Goal: Task Accomplishment & Management: Complete application form

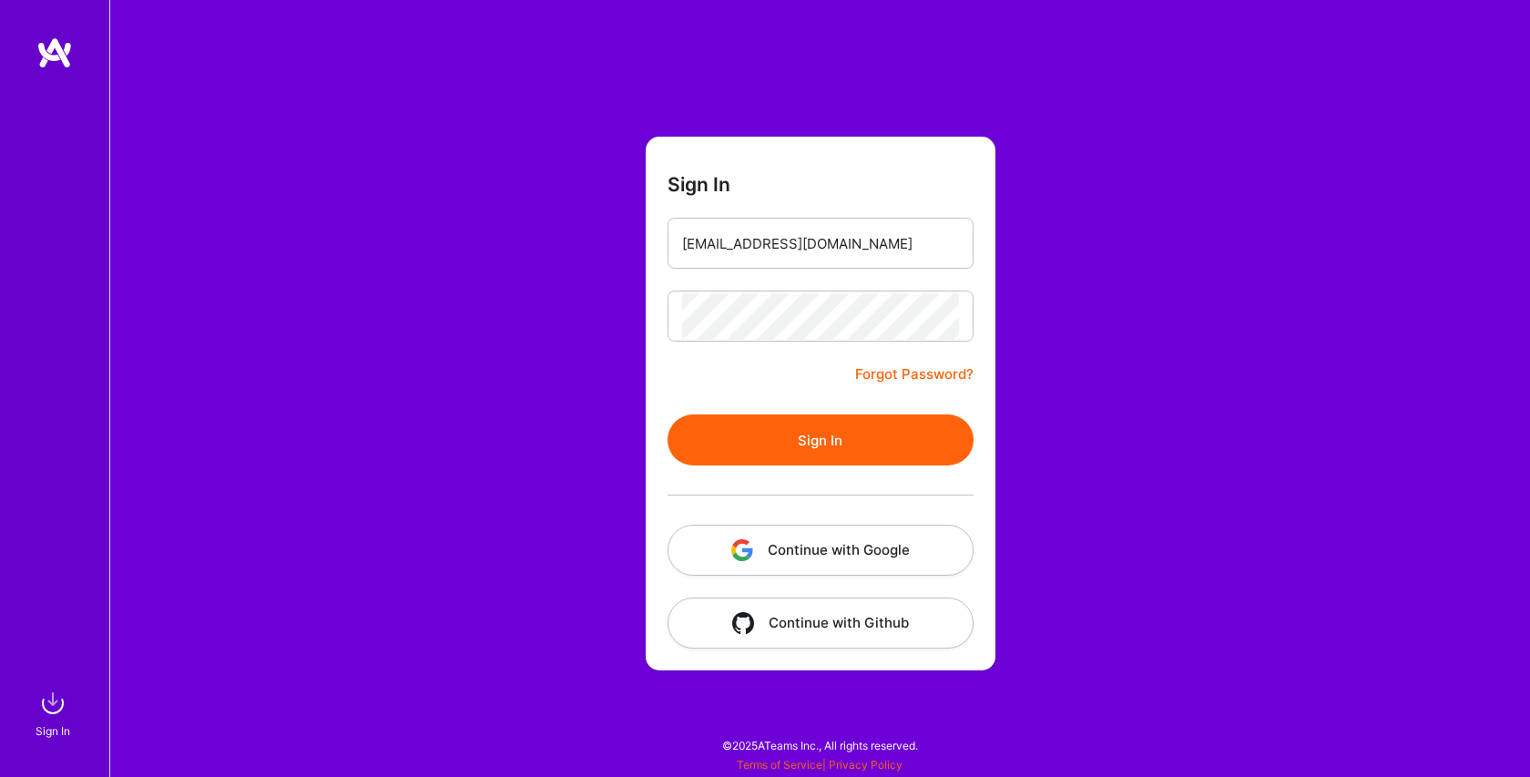
click at [700, 465] on button "Sign In" at bounding box center [821, 439] width 306 height 51
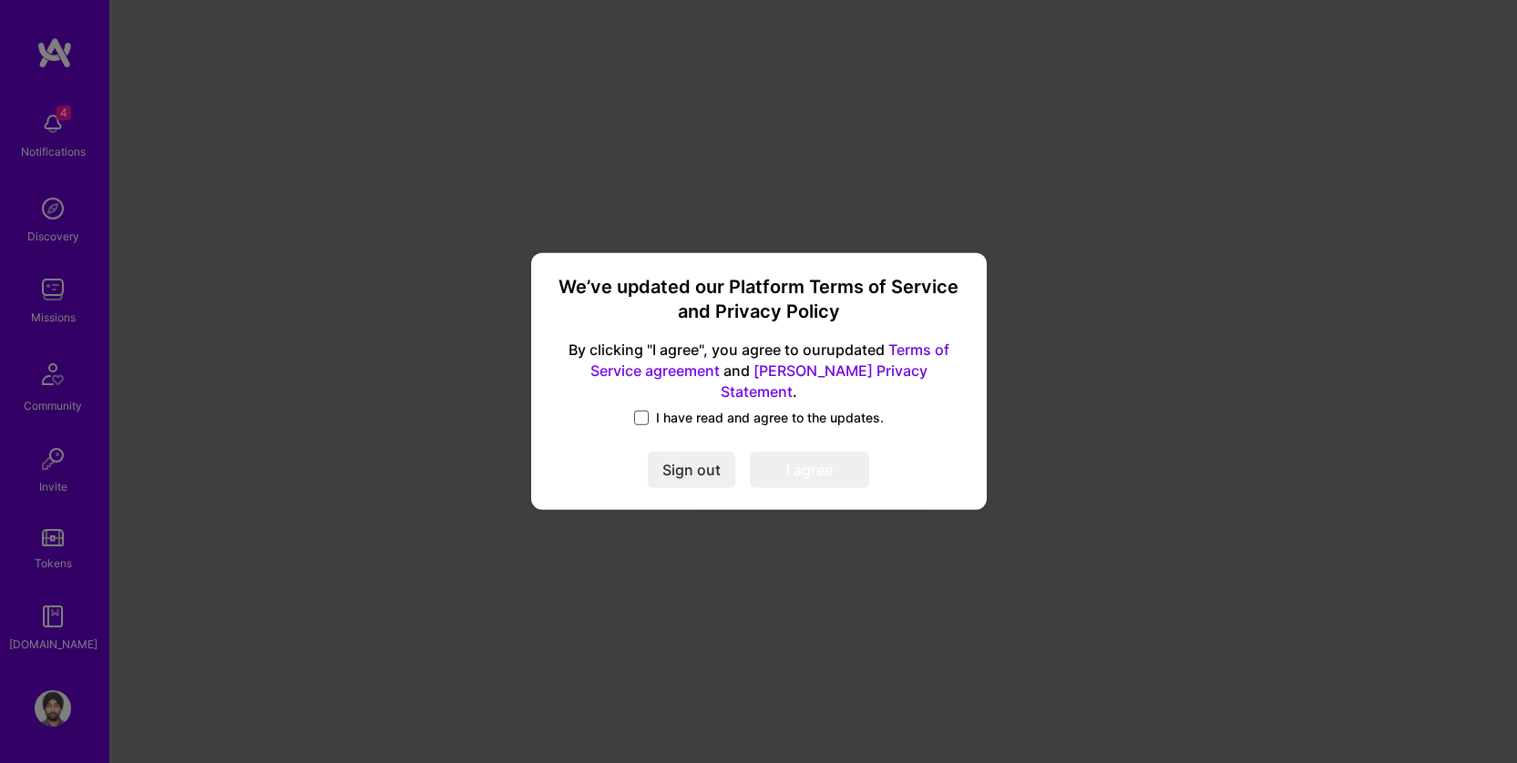
click at [648, 411] on span at bounding box center [641, 418] width 15 height 15
click at [0, 0] on input "I have read and agree to the updates." at bounding box center [0, 0] width 0 height 0
click at [794, 455] on button "I agree" at bounding box center [809, 471] width 119 height 36
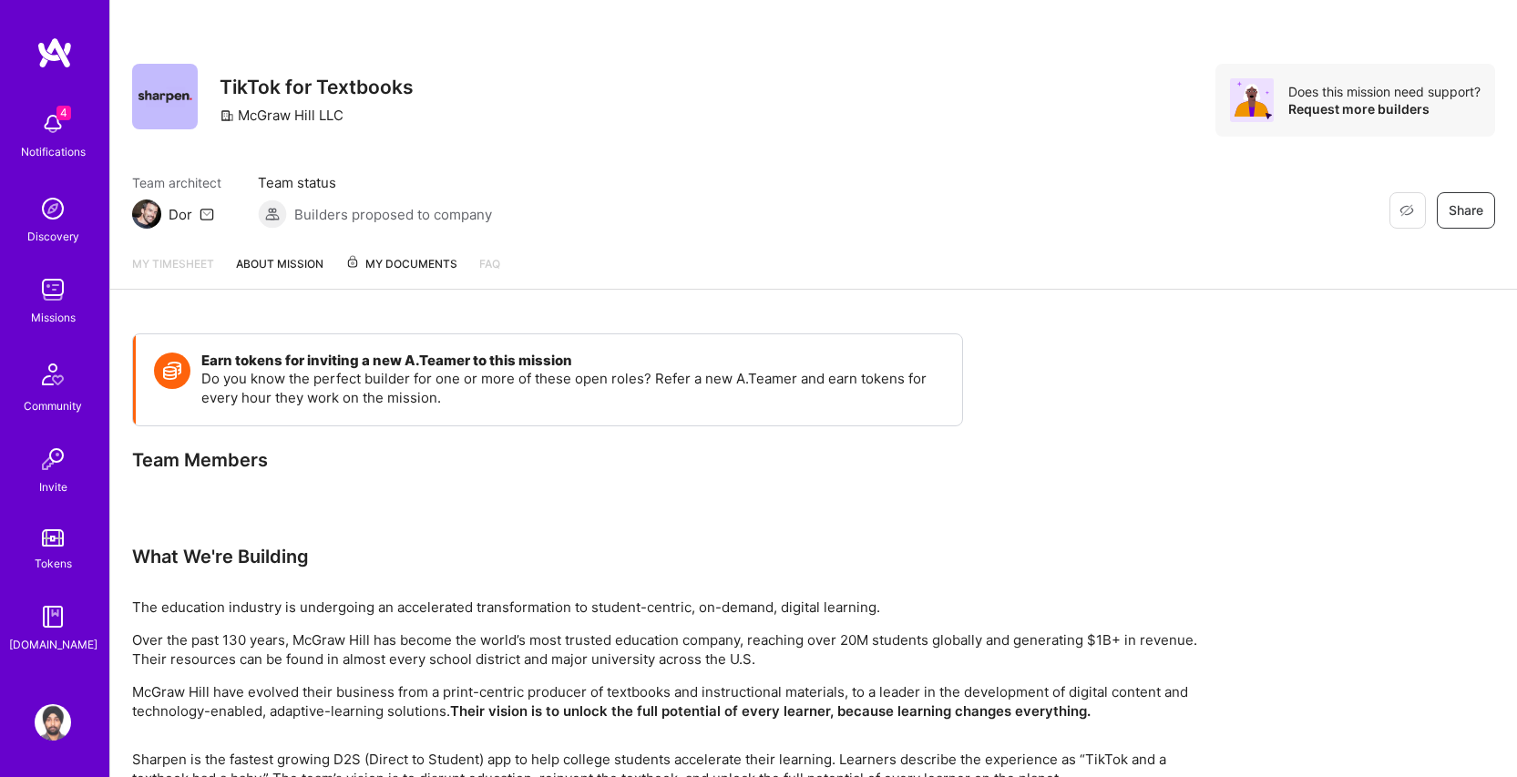
click at [67, 129] on img at bounding box center [53, 124] width 36 height 36
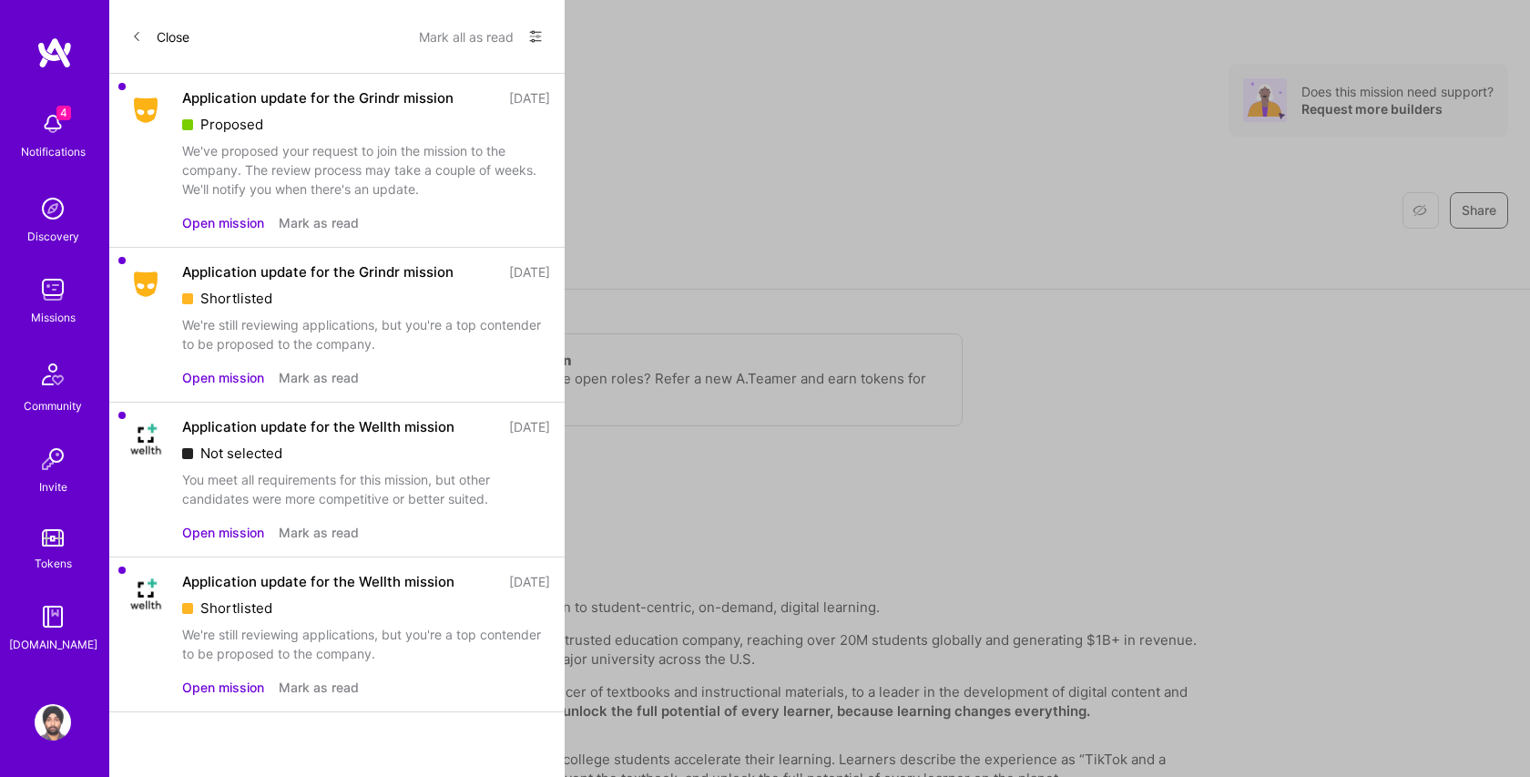
click at [331, 181] on div "We've proposed your request to join the mission to the company. The review proc…" at bounding box center [366, 169] width 368 height 57
click at [236, 387] on button "Open mission" at bounding box center [223, 377] width 82 height 19
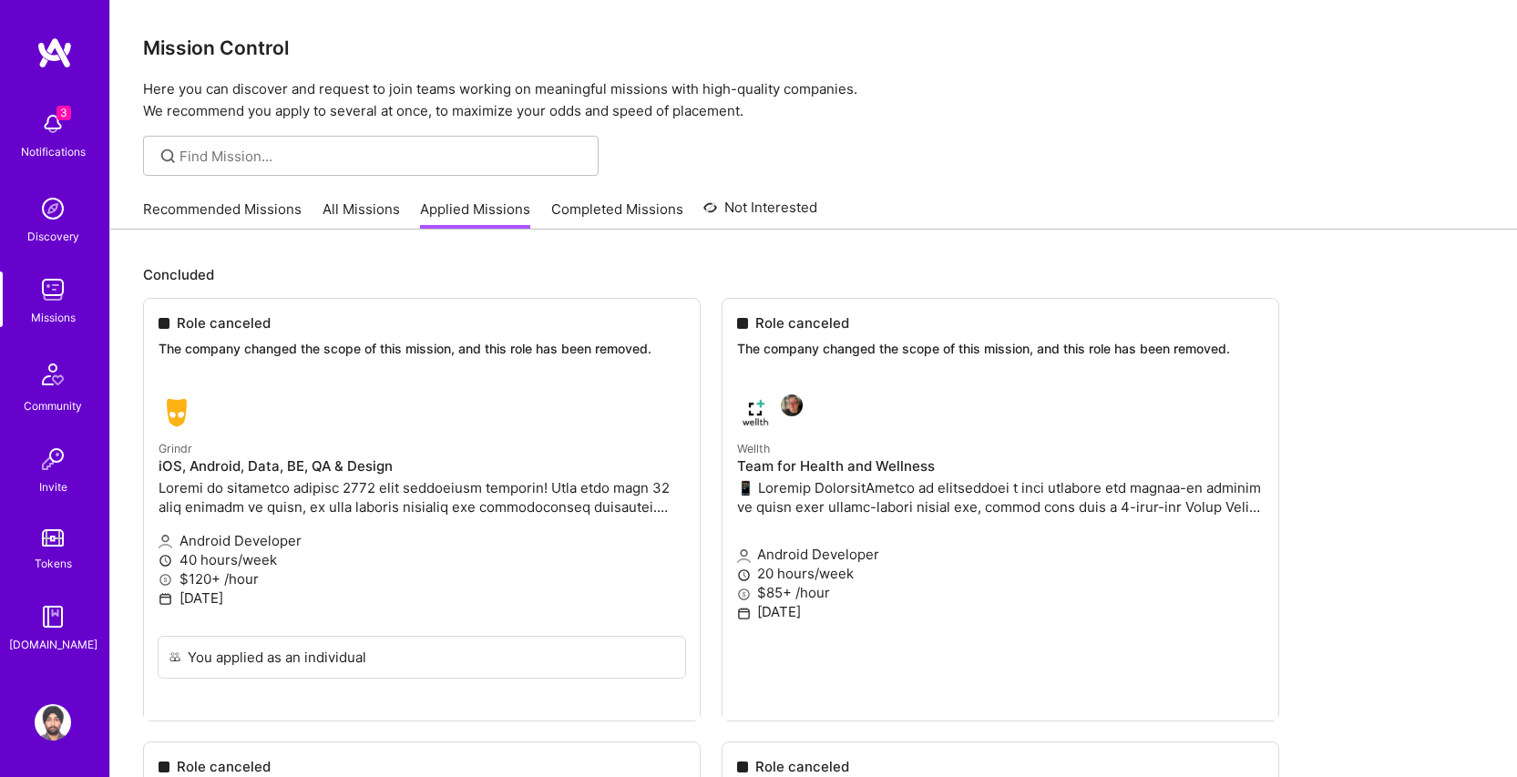
click at [62, 142] on div "Notifications" at bounding box center [53, 151] width 65 height 19
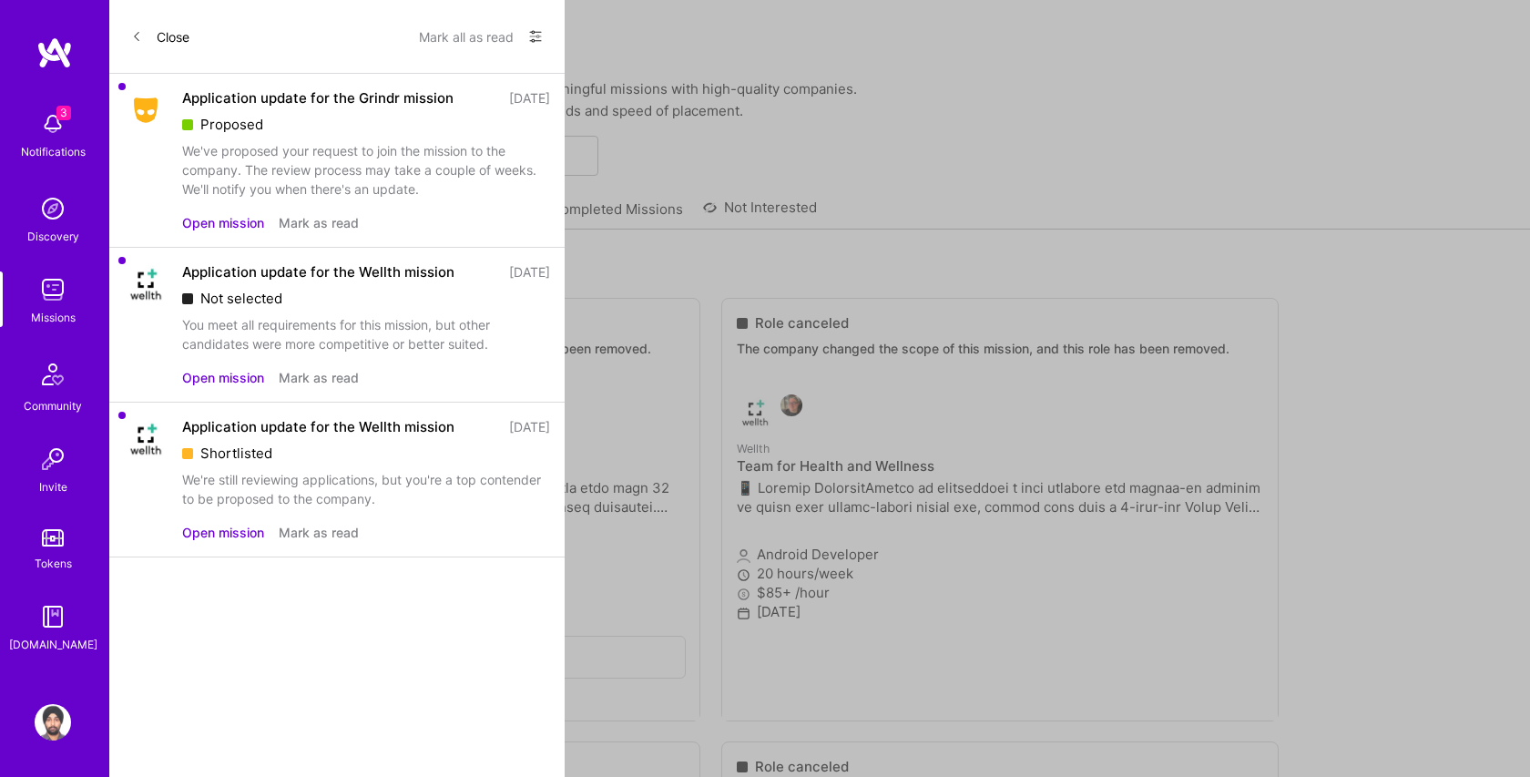
click at [244, 227] on button "Open mission" at bounding box center [223, 222] width 82 height 19
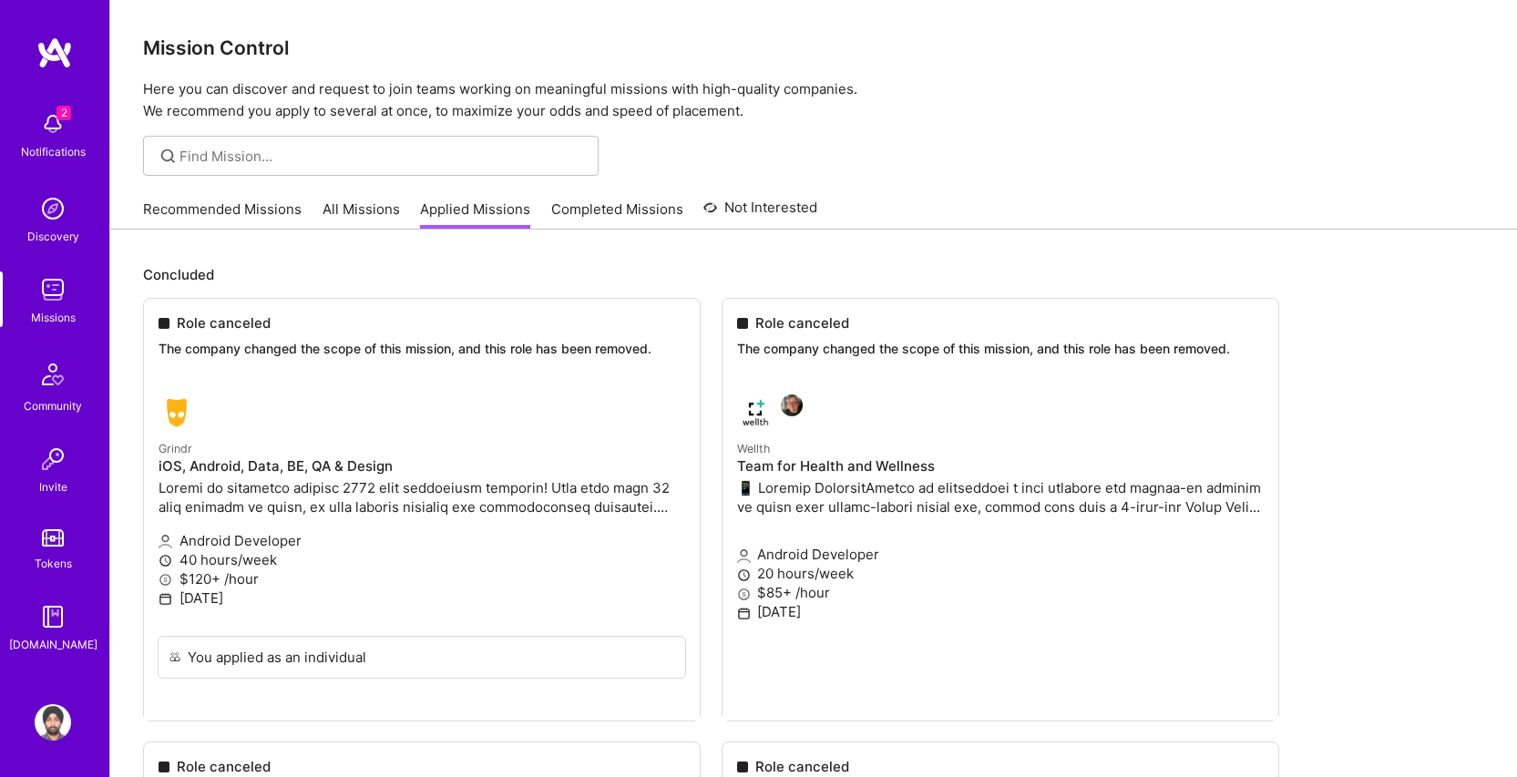
click at [65, 131] on img at bounding box center [53, 124] width 36 height 36
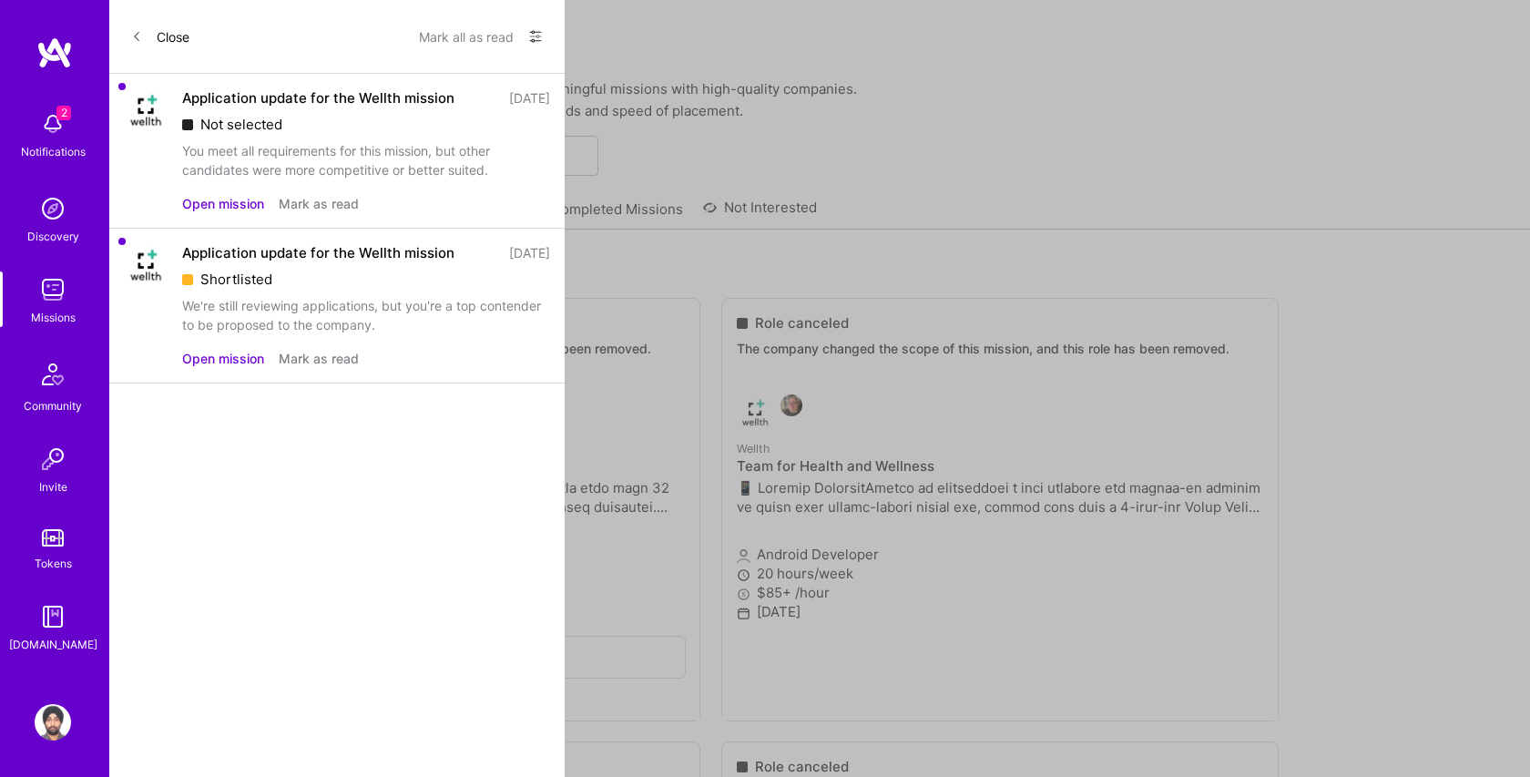
click at [230, 362] on button "Open mission" at bounding box center [223, 358] width 82 height 19
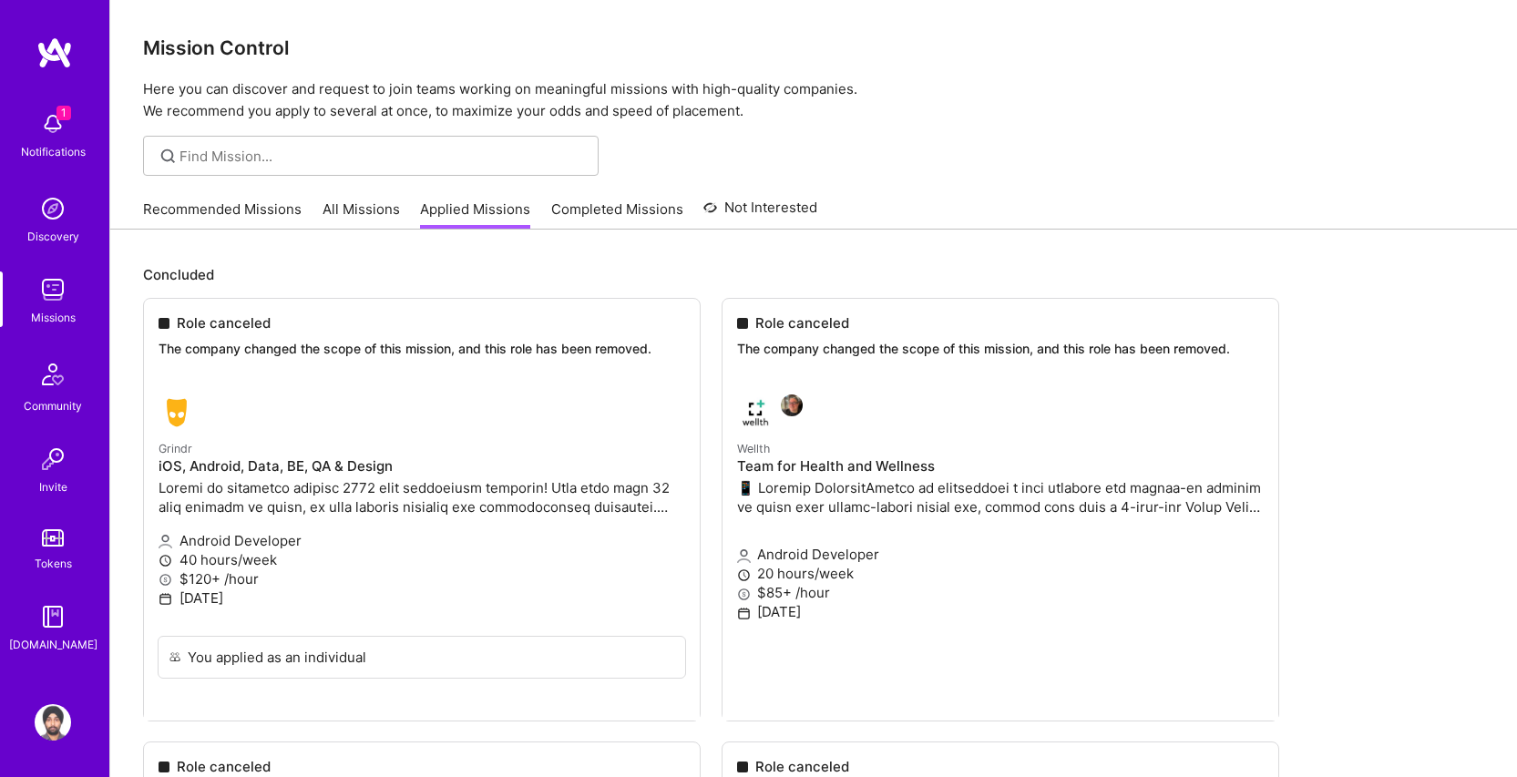
click at [66, 125] on img at bounding box center [53, 124] width 36 height 36
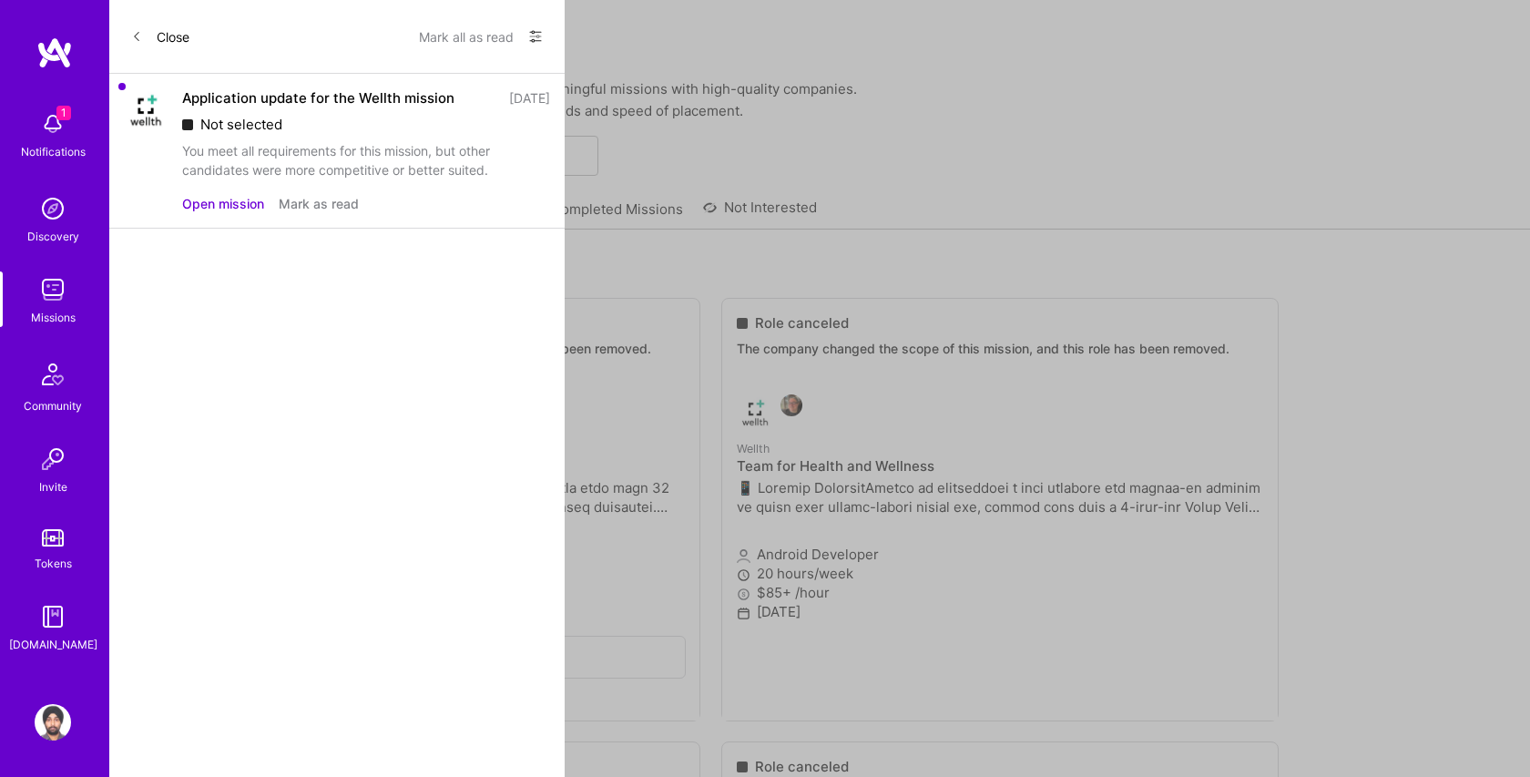
click at [211, 198] on button "Open mission" at bounding box center [223, 203] width 82 height 19
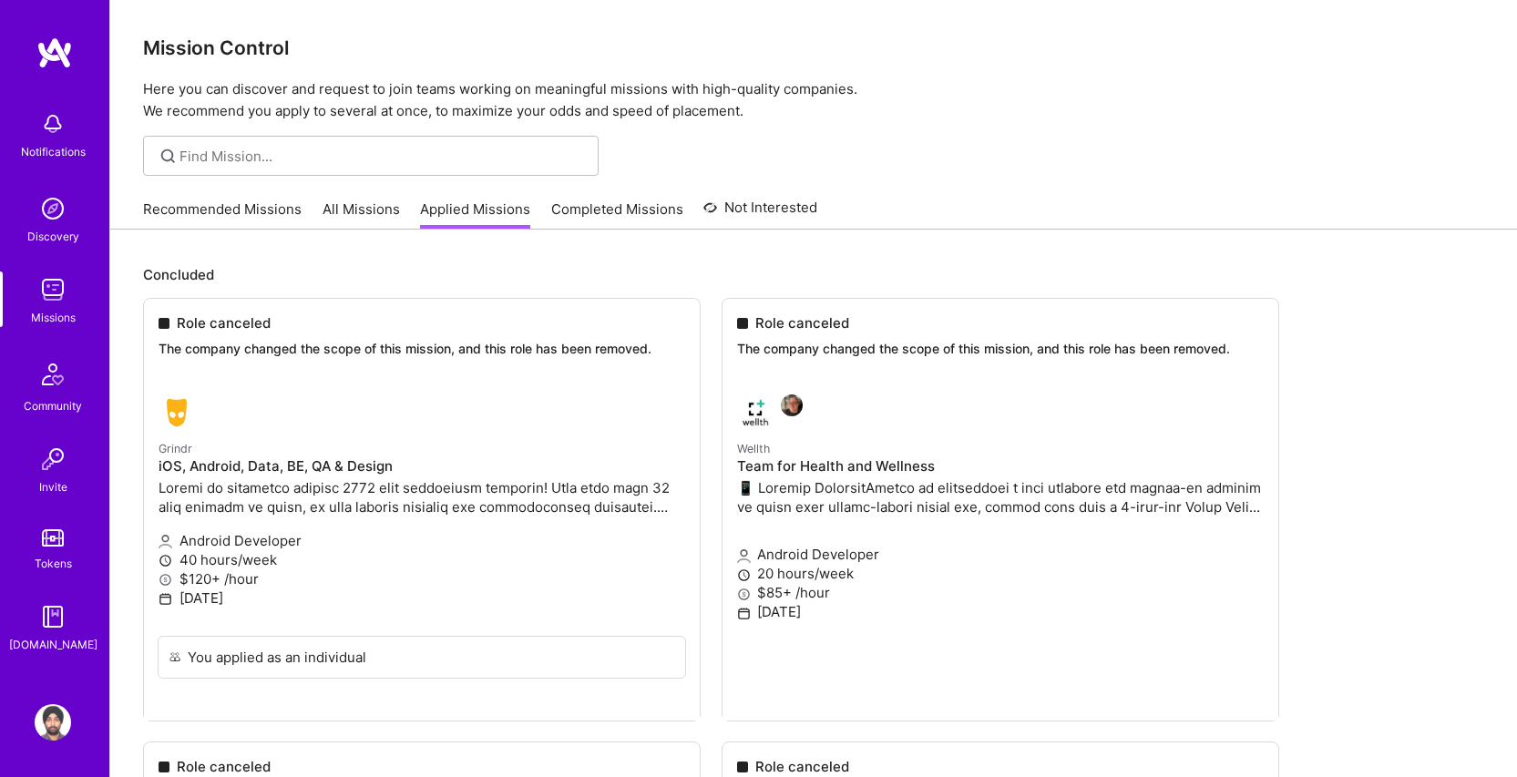
click at [49, 265] on div "Notifications Discovery Missions Community Invite Tokens [DOMAIN_NAME]" at bounding box center [54, 378] width 109 height 552
click at [56, 281] on img at bounding box center [53, 289] width 36 height 36
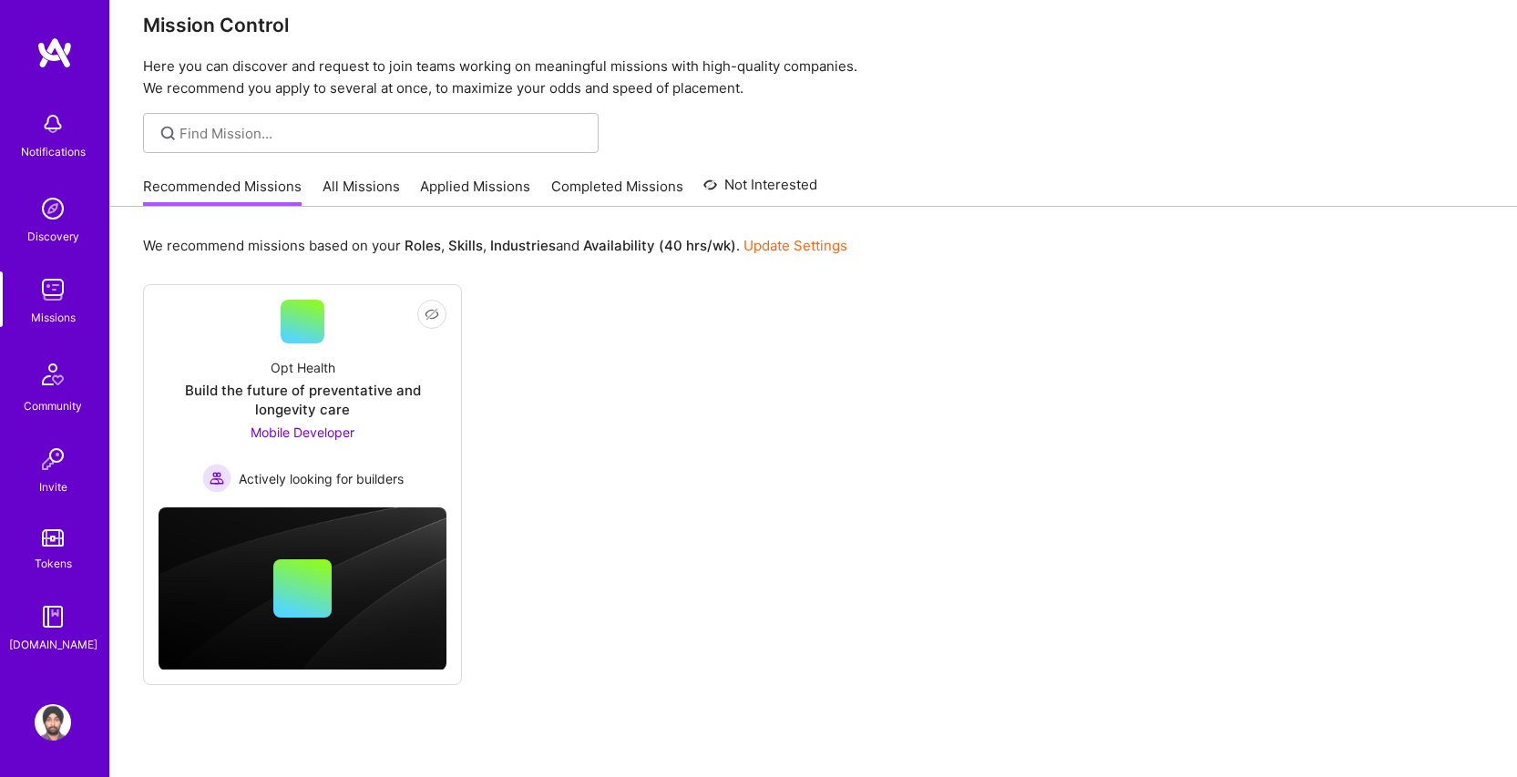
scroll to position [24, 0]
click at [313, 331] on div at bounding box center [303, 321] width 44 height 44
